Goal: Task Accomplishment & Management: Complete application form

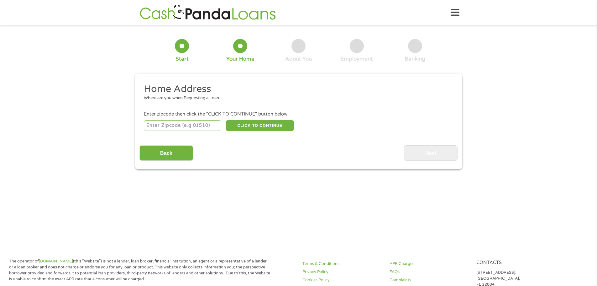
click at [208, 123] on input "number" at bounding box center [182, 125] width 77 height 11
type input "64064"
click at [280, 126] on button "CLICK TO CONTINUE" at bounding box center [260, 125] width 68 height 11
type input "64064"
type input "Lees Summit"
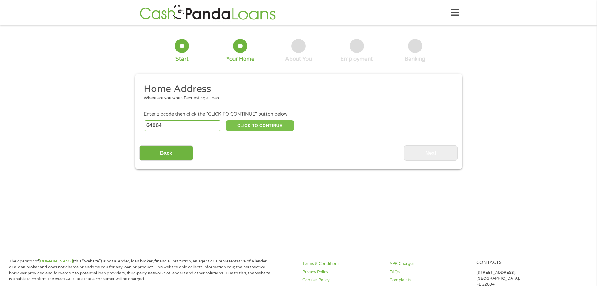
select select "[US_STATE]"
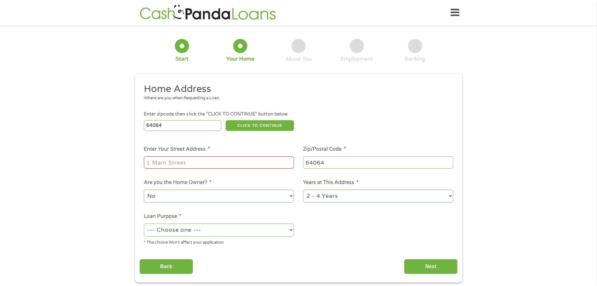
click at [239, 162] on input "Enter Your Street Address *" at bounding box center [219, 162] width 150 height 12
type input "803 NE LA Costa"
click at [222, 234] on select "--- Choose one --- Pay Bills Debt Consolidation Home Improvement Major Purchase…" at bounding box center [219, 229] width 150 height 13
select select "medicalexpenses"
click at [144, 223] on select "--- Choose one --- Pay Bills Debt Consolidation Home Improvement Major Purchase…" at bounding box center [219, 229] width 150 height 13
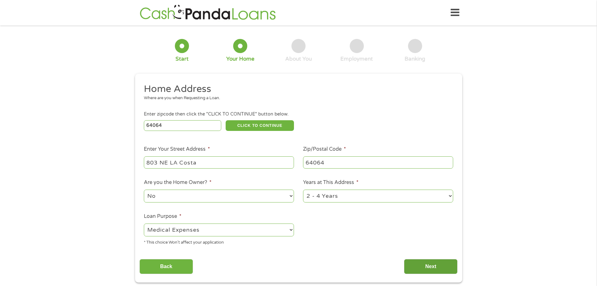
click at [442, 270] on input "Next" at bounding box center [431, 266] width 54 height 15
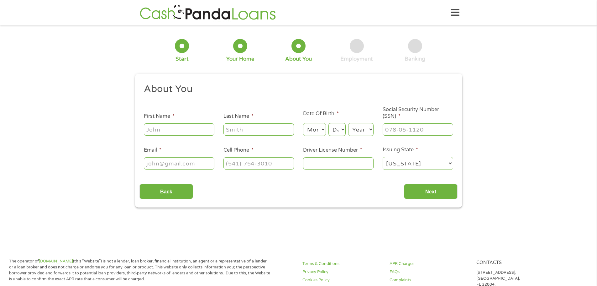
scroll to position [3, 3]
drag, startPoint x: 180, startPoint y: 137, endPoint x: 178, endPoint y: 130, distance: 6.7
click at [179, 135] on ul "About You This field is hidden when viewing the form Title * --- Choose one ---…" at bounding box center [298, 129] width 318 height 92
click at [178, 130] on input "First Name *" at bounding box center [179, 129] width 71 height 12
type input "[PERSON_NAME]"
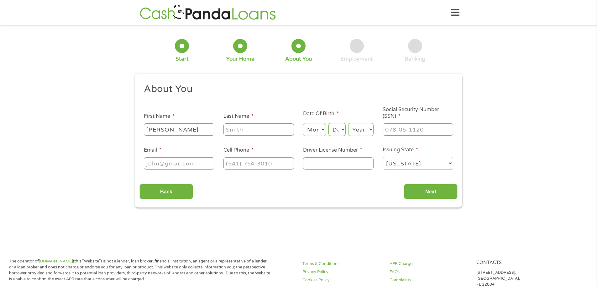
type input "[PERSON_NAME]"
type input "[PHONE_NUMBER]"
click at [312, 132] on select "Month 1 2 3 4 5 6 7 8 9 10 11 12" at bounding box center [314, 129] width 23 height 13
select select "11"
click at [303, 123] on select "Month 1 2 3 4 5 6 7 8 9 10 11 12" at bounding box center [314, 129] width 23 height 13
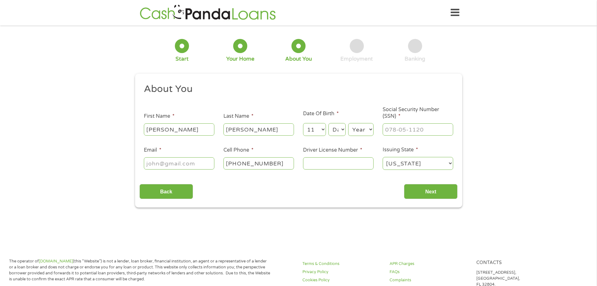
click at [339, 133] on select "Day 1 2 3 4 5 6 7 8 9 10 11 12 13 14 15 16 17 18 19 20 21 22 23 24 25 26 27 28 …" at bounding box center [337, 129] width 17 height 13
select select "30"
click at [329, 123] on select "Day 1 2 3 4 5 6 7 8 9 10 11 12 13 14 15 16 17 18 19 20 21 22 23 24 25 26 27 28 …" at bounding box center [337, 129] width 17 height 13
click at [363, 129] on select "Year [DATE] 2006 2005 2004 2003 2002 2001 2000 1999 1998 1997 1996 1995 1994 19…" at bounding box center [360, 129] width 25 height 13
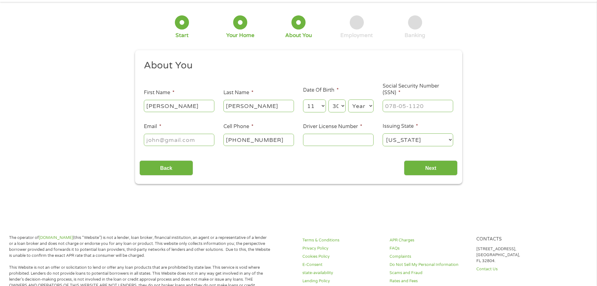
scroll to position [63, 0]
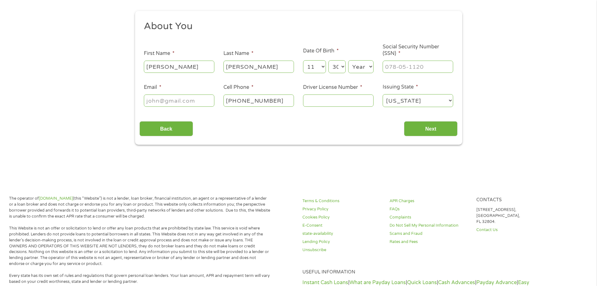
click at [357, 71] on select "Year [DATE] 2006 2005 2004 2003 2002 2001 2000 1999 1998 1997 1996 1995 1994 19…" at bounding box center [360, 66] width 25 height 13
select select "1976"
click at [348, 60] on select "Year [DATE] 2006 2005 2004 2003 2002 2001 2000 1999 1998 1997 1996 1995 1994 19…" at bounding box center [360, 66] width 25 height 13
click at [430, 66] on input "___-__-____" at bounding box center [418, 67] width 71 height 12
type input "493-94-9606"
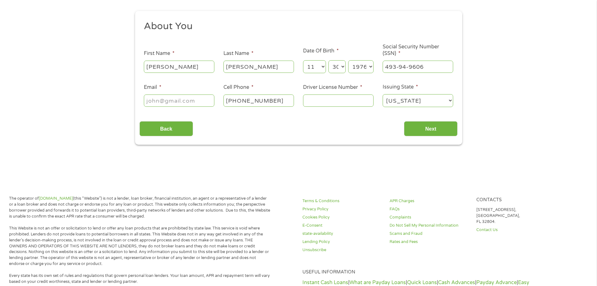
click at [188, 103] on input "Email *" at bounding box center [179, 100] width 71 height 12
type input "[EMAIL_ADDRESS][DOMAIN_NAME]"
click at [310, 103] on input "Driver License Number *" at bounding box center [338, 100] width 71 height 12
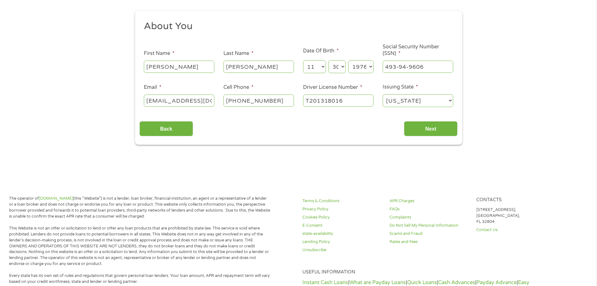
type input "T201318016"
click at [442, 119] on div "Back Next" at bounding box center [298, 126] width 318 height 20
click at [444, 122] on input "Next" at bounding box center [431, 128] width 54 height 15
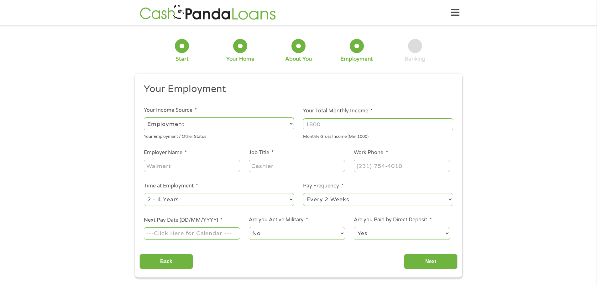
click at [321, 126] on input "Your Total Monthly Income *" at bounding box center [378, 124] width 150 height 12
type input "5500"
drag, startPoint x: 236, startPoint y: 163, endPoint x: 239, endPoint y: 157, distance: 6.0
click at [237, 159] on div at bounding box center [192, 166] width 96 height 14
type input "Cap"
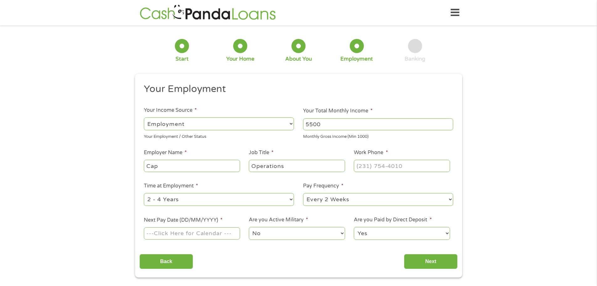
type input "Operations"
click at [408, 164] on input "(___) ___-____" at bounding box center [402, 166] width 96 height 12
click at [360, 162] on input "(___) ___-____" at bounding box center [402, 166] width 96 height 12
type input "[PHONE_NUMBER]"
click at [543, 150] on div "1 Start 2 Your Home 3 About You 4 Employment 5 Banking 6 This field is hidden w…" at bounding box center [298, 153] width 597 height 247
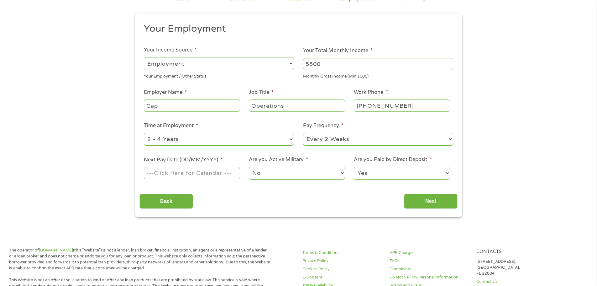
scroll to position [63, 0]
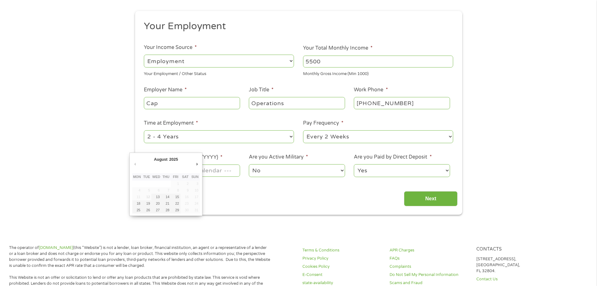
click at [201, 171] on body "Home Get Loan Offer How it works FAQs Blog Cash Loans Quick Loans Online Loans …" at bounding box center [298, 278] width 597 height 683
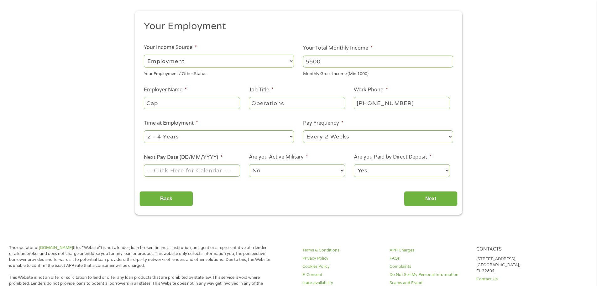
click at [194, 175] on input "Next Pay Date (DD/MM/YYYY) *" at bounding box center [192, 170] width 96 height 12
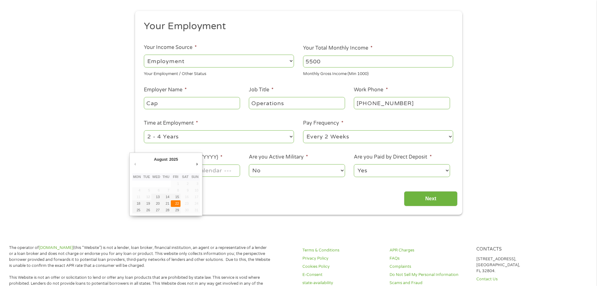
type input "[DATE]"
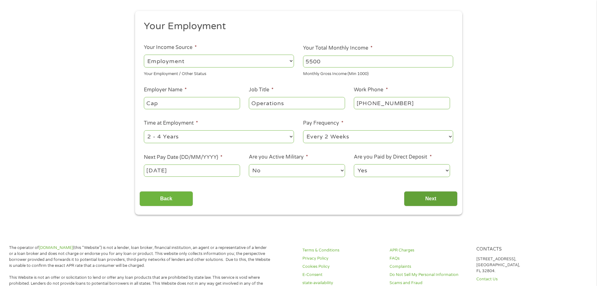
click at [441, 199] on input "Next" at bounding box center [431, 198] width 54 height 15
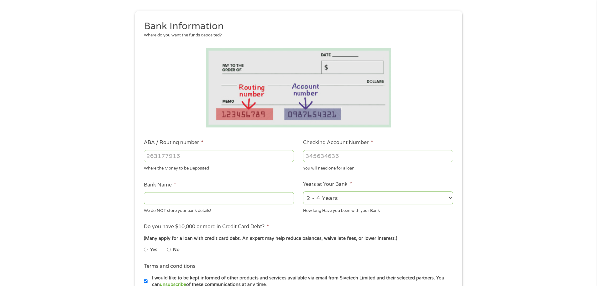
click at [206, 155] on input "ABA / Routing number *" at bounding box center [219, 156] width 150 height 12
type input "103000648"
type input "JPMORGAN CHASE BANK NA"
type input "103000648"
click at [346, 156] on input "Checking Account Number *" at bounding box center [378, 156] width 150 height 12
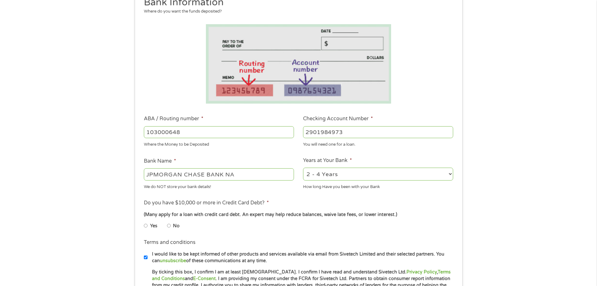
scroll to position [125, 0]
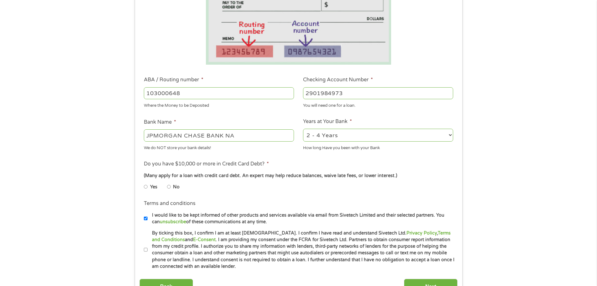
type input "2901984973"
click at [168, 186] on input "No" at bounding box center [169, 187] width 4 height 10
radio input "true"
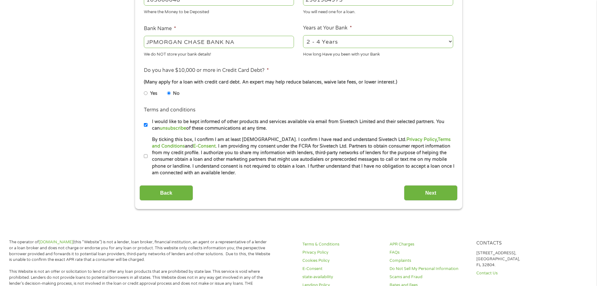
scroll to position [219, 0]
click at [145, 155] on input "By ticking this box, I confirm I am at least [DEMOGRAPHIC_DATA]. I confirm I ha…" at bounding box center [146, 155] width 4 height 10
checkbox input "true"
click at [434, 187] on input "Next" at bounding box center [431, 191] width 54 height 15
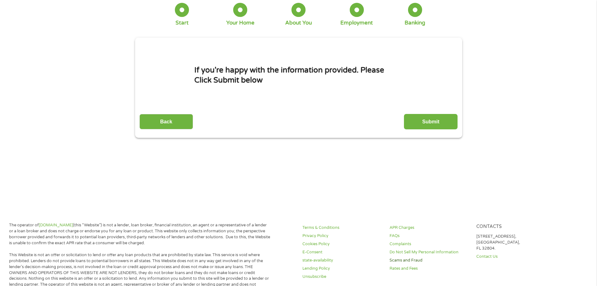
scroll to position [0, 0]
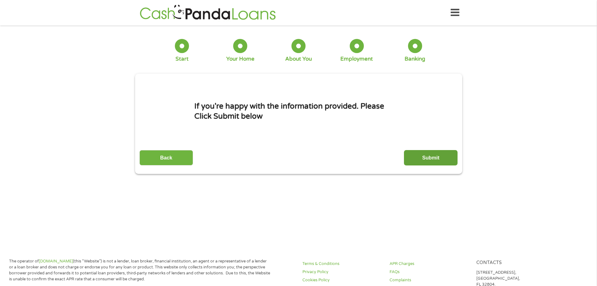
click at [421, 160] on input "Submit" at bounding box center [431, 157] width 54 height 15
